Goal: Transaction & Acquisition: Purchase product/service

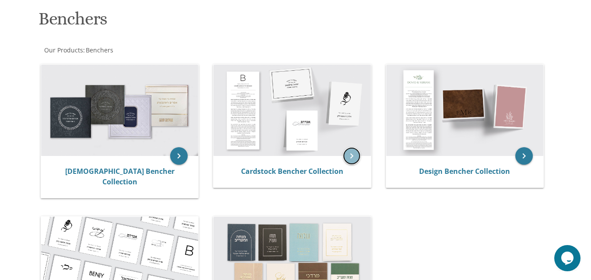
click at [350, 158] on icon "keyboard_arrow_right" at bounding box center [351, 155] width 17 height 17
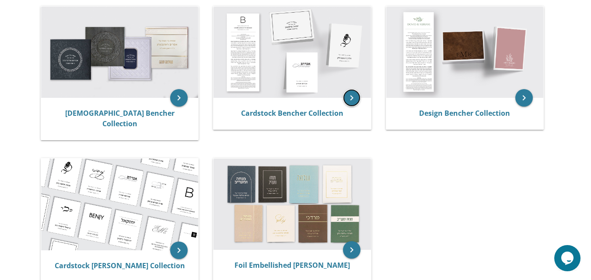
scroll to position [218, 0]
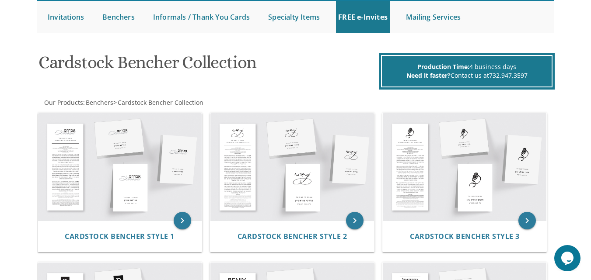
click at [171, 176] on img at bounding box center [120, 167] width 164 height 108
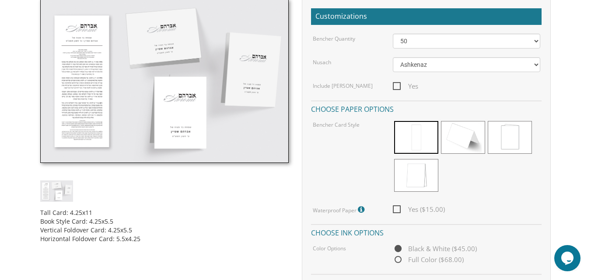
scroll to position [262, 0]
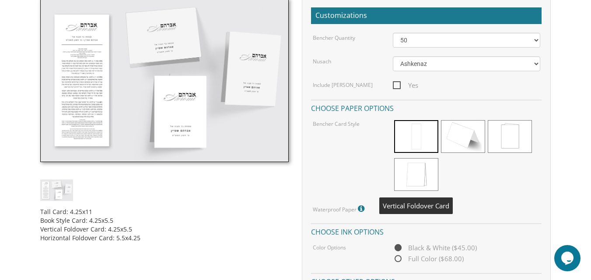
click at [415, 181] on span at bounding box center [416, 174] width 44 height 33
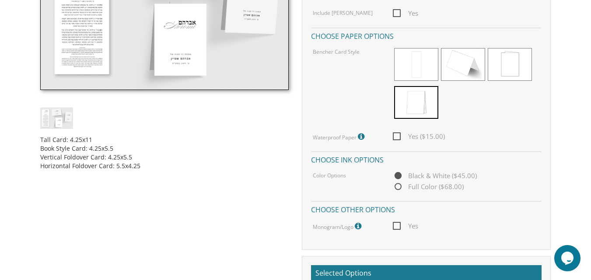
scroll to position [350, 0]
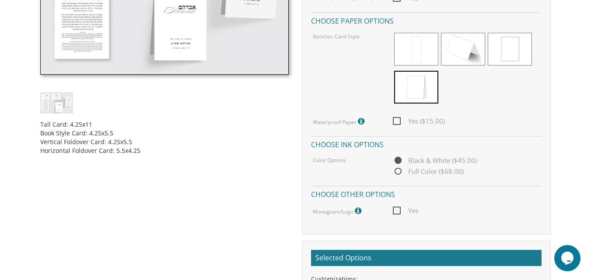
click at [398, 213] on span "Yes" at bounding box center [405, 211] width 25 height 11
click at [398, 213] on input "Yes" at bounding box center [396, 210] width 6 height 6
checkbox input "true"
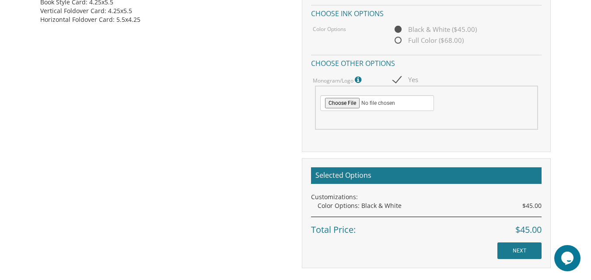
scroll to position [437, 0]
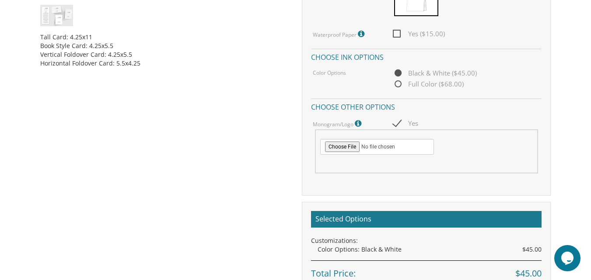
click at [432, 82] on span "Full Color ($68.00)" at bounding box center [428, 84] width 71 height 11
click at [398, 82] on input "Full Color ($68.00)" at bounding box center [396, 85] width 6 height 6
radio input "true"
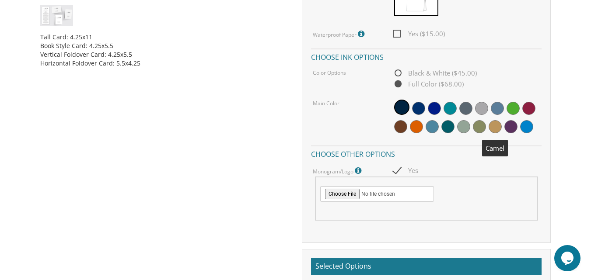
click at [492, 128] on span at bounding box center [495, 126] width 13 height 13
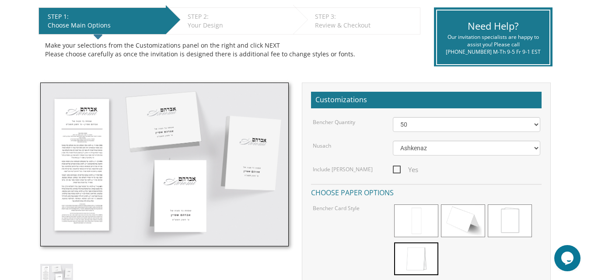
scroll to position [44, 0]
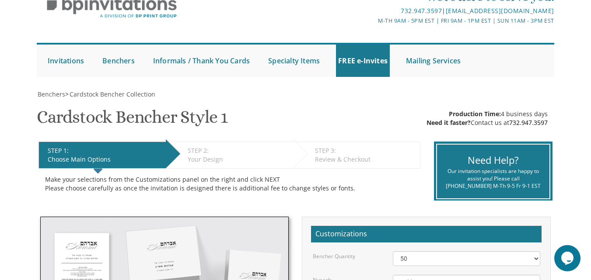
click at [0, 0] on span "Cardstock Collection" at bounding box center [0, 0] width 0 height 0
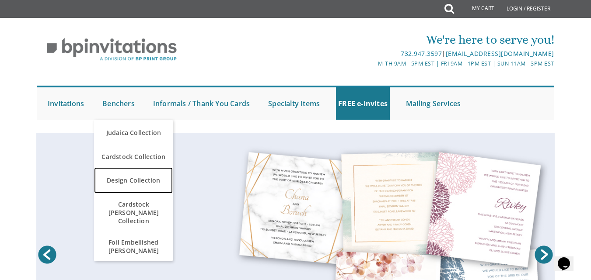
click at [138, 181] on link "Design Collection" at bounding box center [133, 181] width 79 height 26
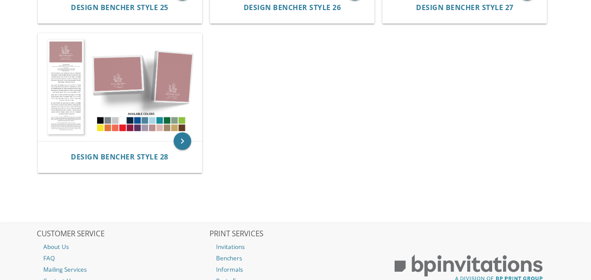
scroll to position [1531, 0]
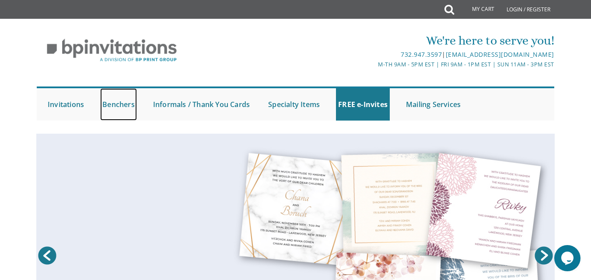
click at [126, 104] on link "Benchers" at bounding box center [118, 104] width 37 height 32
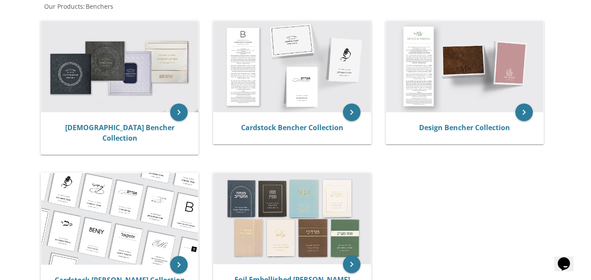
scroll to position [219, 0]
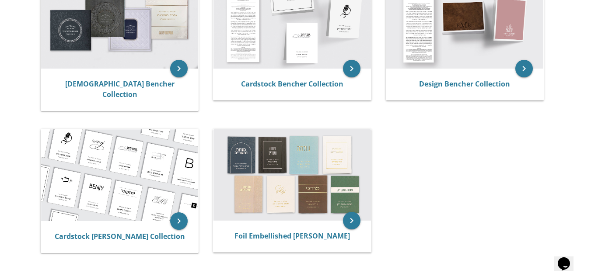
click at [112, 28] on img at bounding box center [119, 23] width 157 height 92
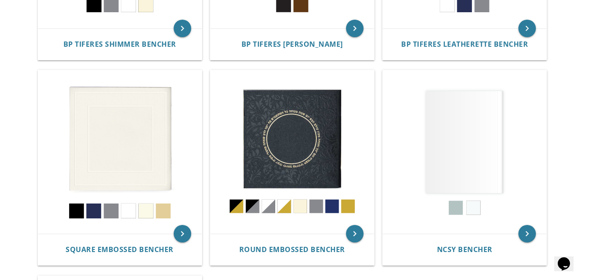
scroll to position [350, 0]
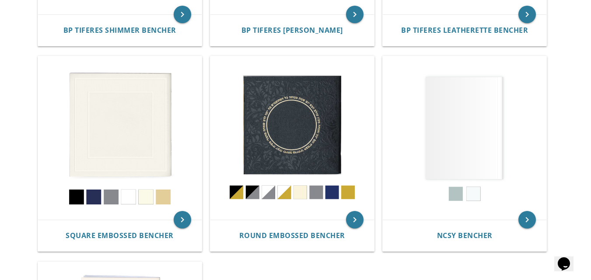
click at [166, 198] on img at bounding box center [120, 138] width 164 height 164
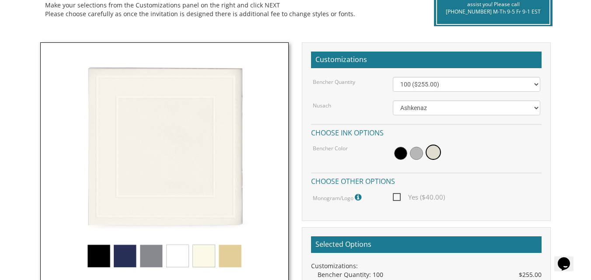
scroll to position [219, 0]
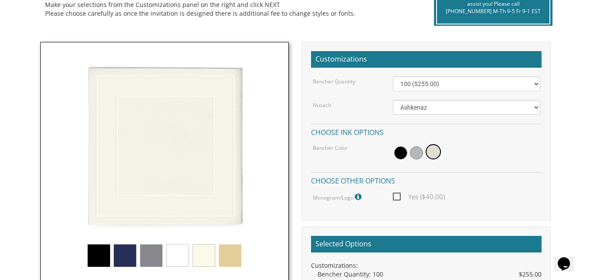
click at [229, 255] on img at bounding box center [164, 166] width 249 height 249
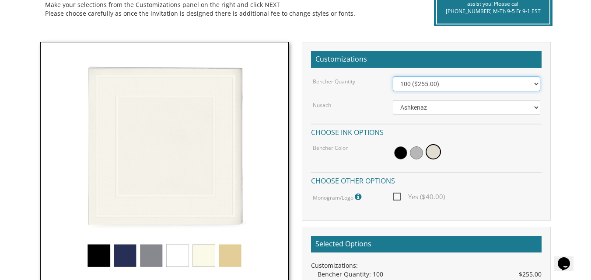
click at [525, 88] on select "100 ($255.00) 200 ($510.00) 300 ($765.00) 400 ($1,020.00) 500 ($1,275.00)" at bounding box center [466, 84] width 147 height 15
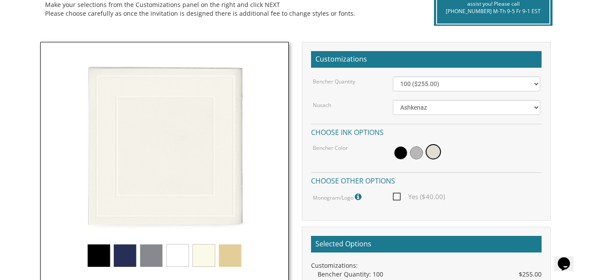
click at [147, 263] on img at bounding box center [164, 166] width 249 height 249
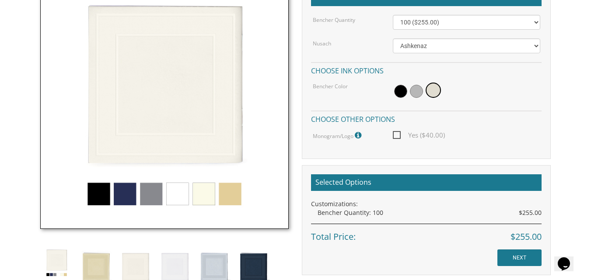
scroll to position [350, 0]
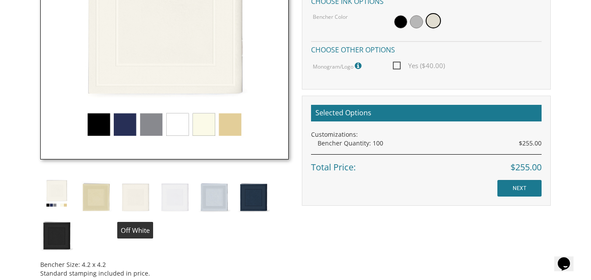
click at [139, 202] on img at bounding box center [135, 196] width 33 height 38
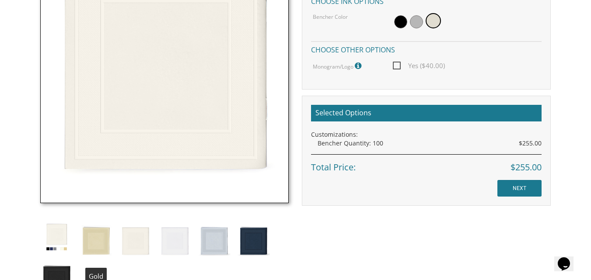
click at [95, 244] on img at bounding box center [96, 240] width 33 height 38
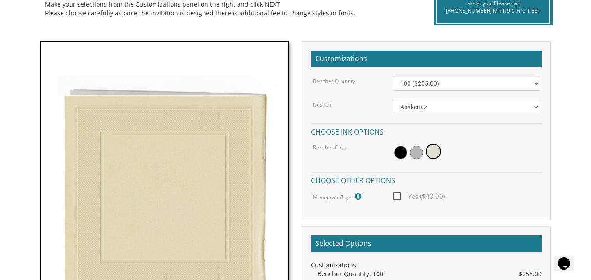
scroll to position [219, 0]
